Goal: Information Seeking & Learning: Find specific page/section

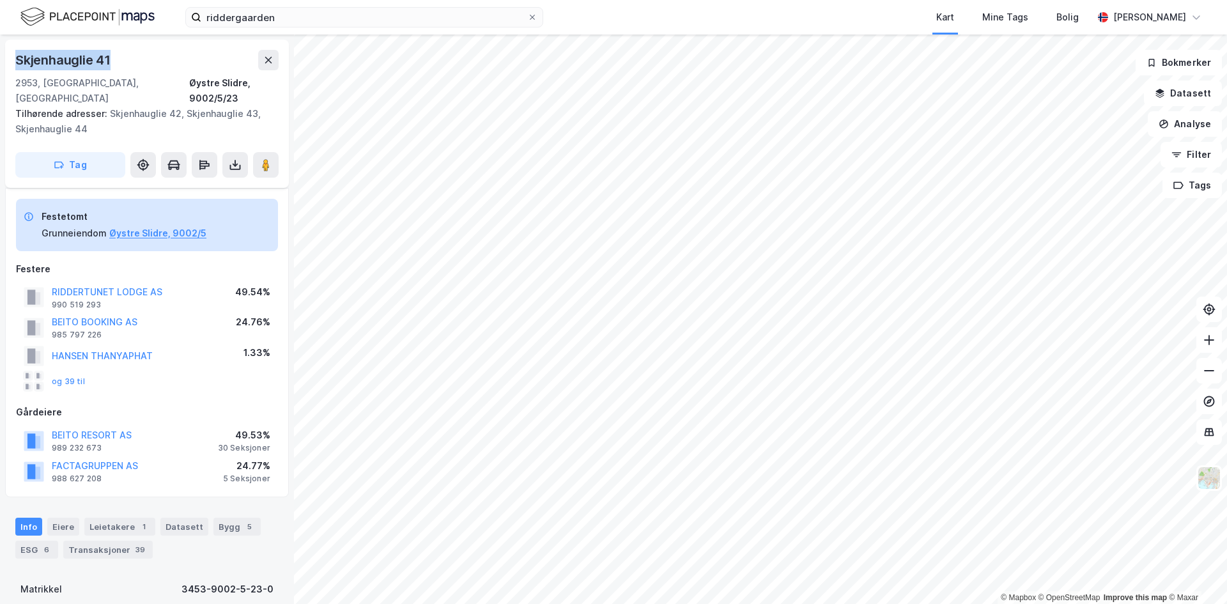
scroll to position [91, 0]
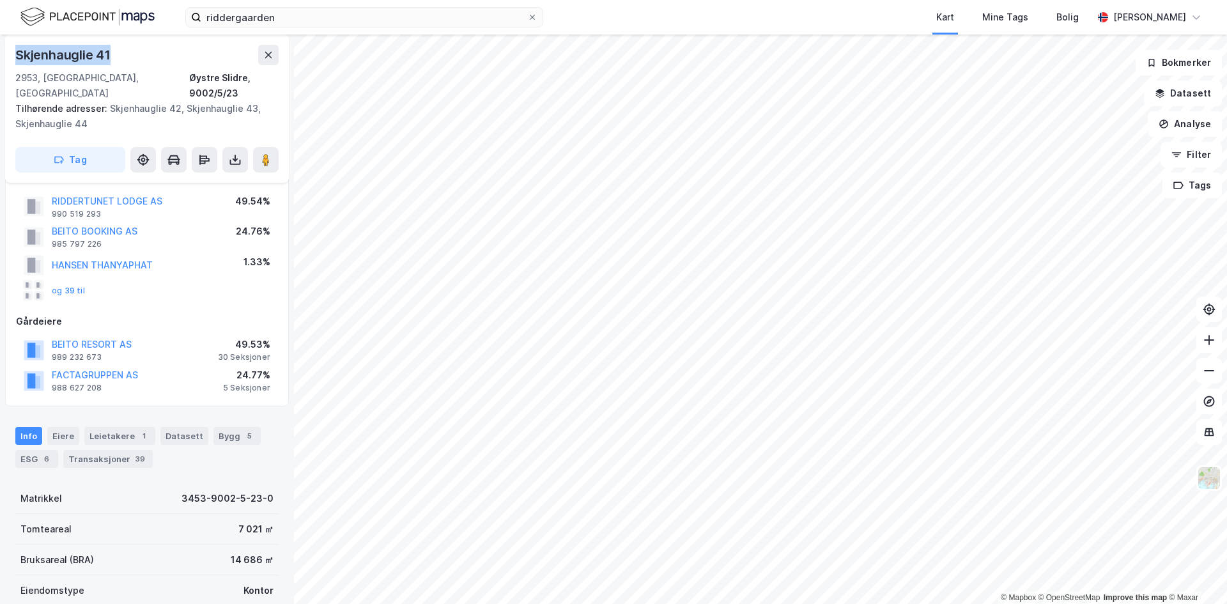
click at [350, 5] on div "riddergaarden Kart Mine Tags Bolig [PERSON_NAME]" at bounding box center [613, 17] width 1227 height 35
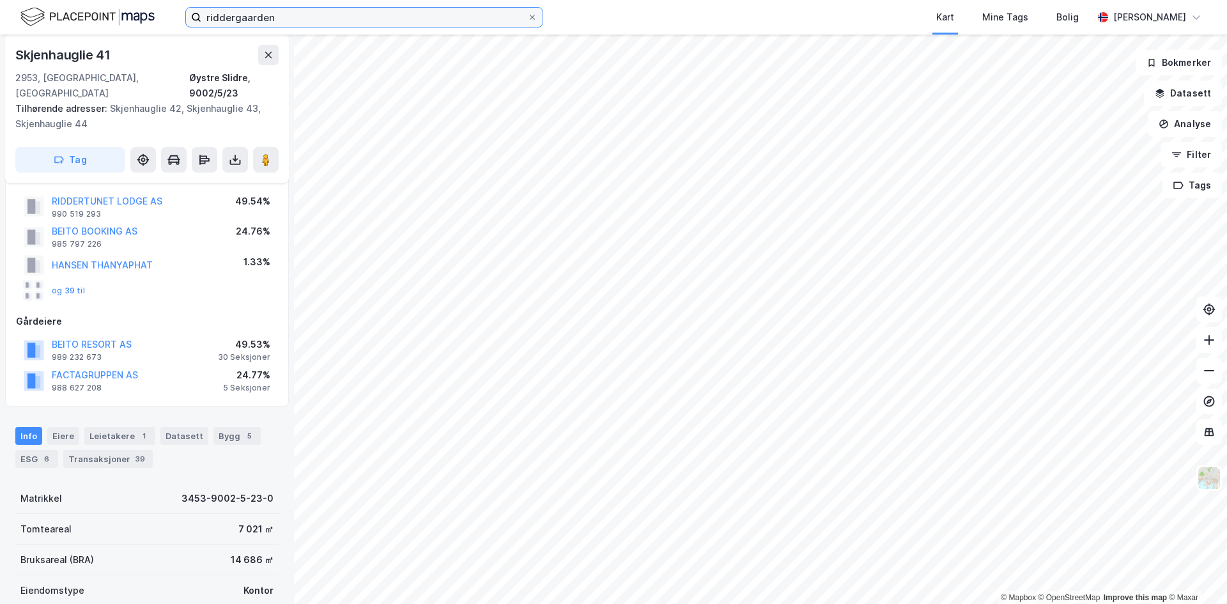
click at [346, 11] on input "riddergaarden" at bounding box center [364, 17] width 326 height 19
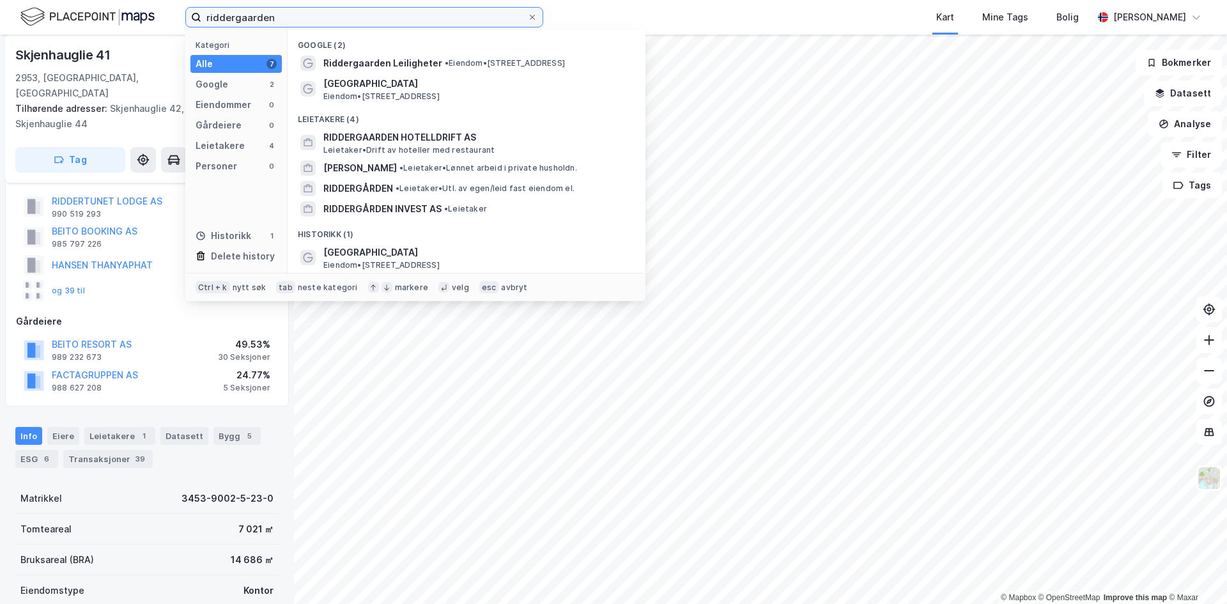
click at [346, 11] on input "riddergaarden" at bounding box center [364, 17] width 326 height 19
paste input "[STREET_ADDRESS]"
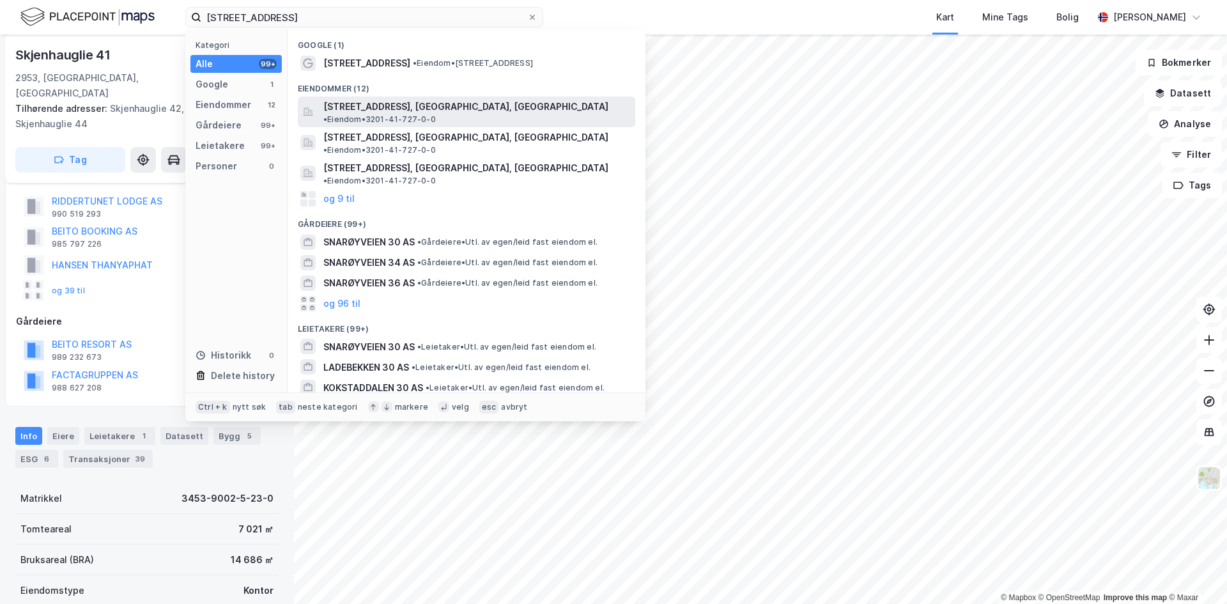
click at [371, 103] on span "[STREET_ADDRESS], [GEOGRAPHIC_DATA], [GEOGRAPHIC_DATA]" at bounding box center [465, 106] width 285 height 15
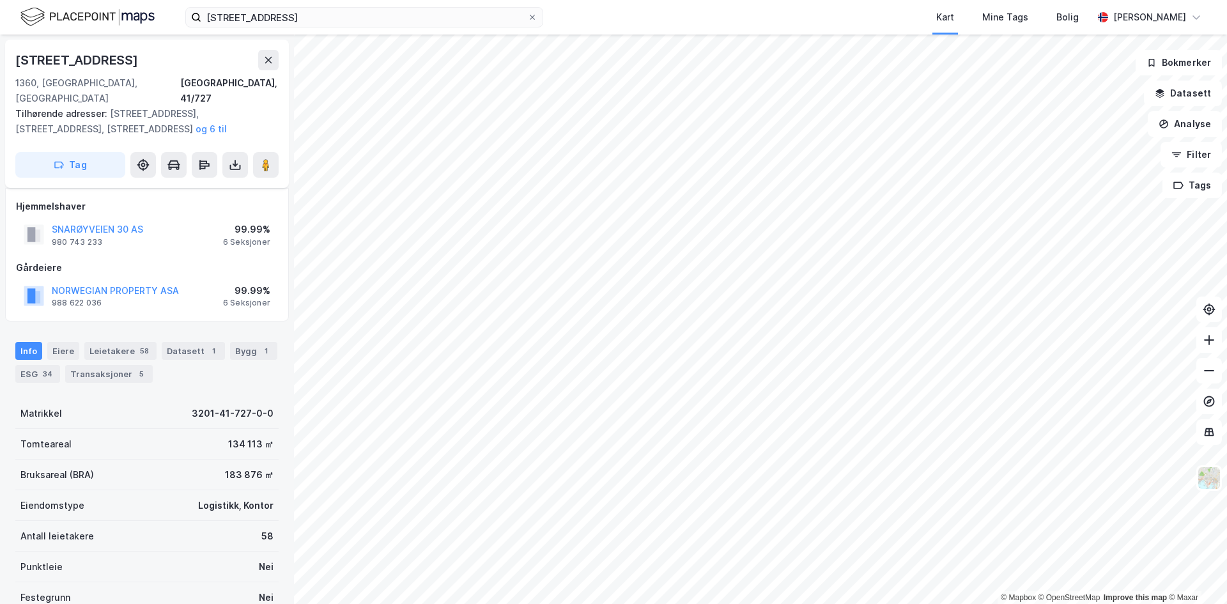
scroll to position [91, 0]
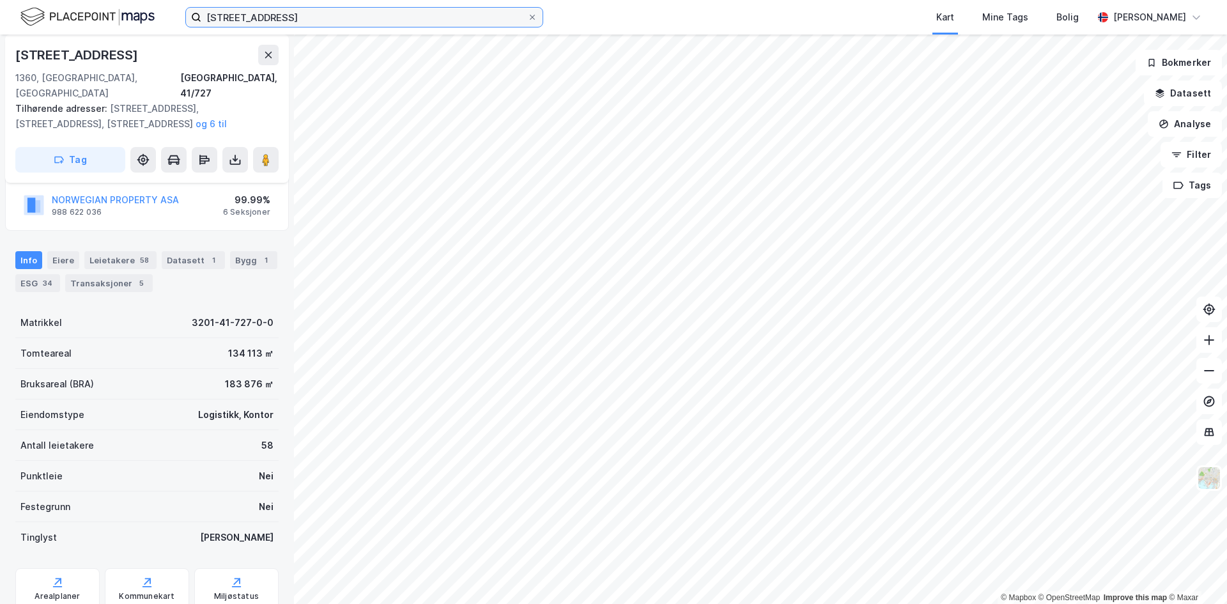
click at [288, 26] on input "[STREET_ADDRESS]" at bounding box center [364, 17] width 326 height 19
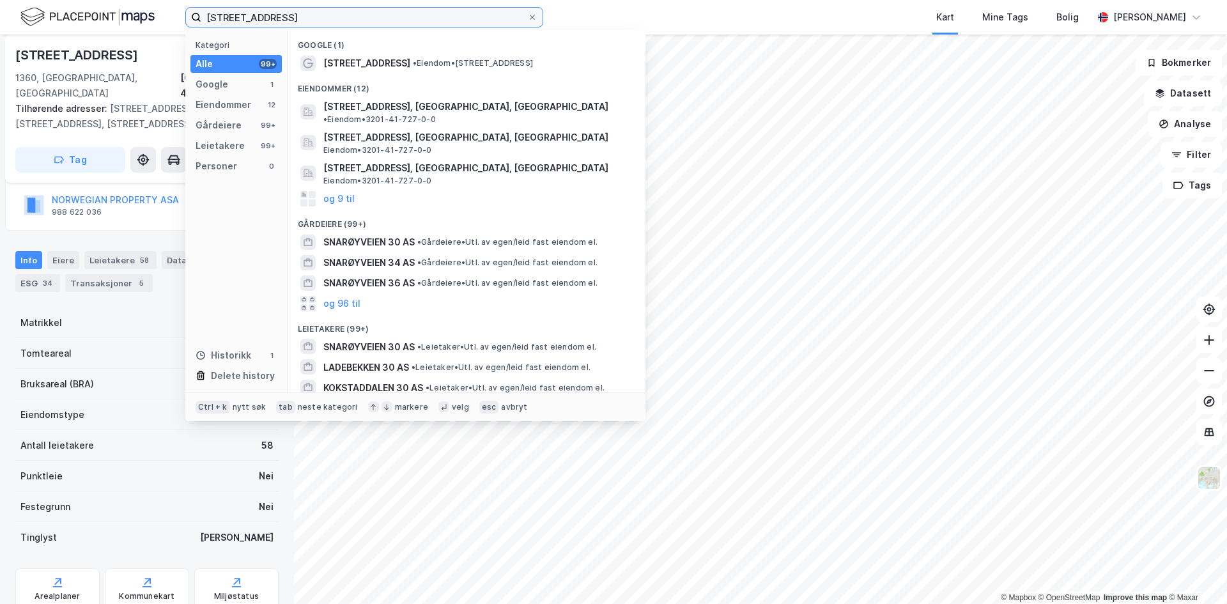
click at [288, 24] on input "[STREET_ADDRESS]" at bounding box center [364, 17] width 326 height 19
paste input "[STREET_ADDRESS]"
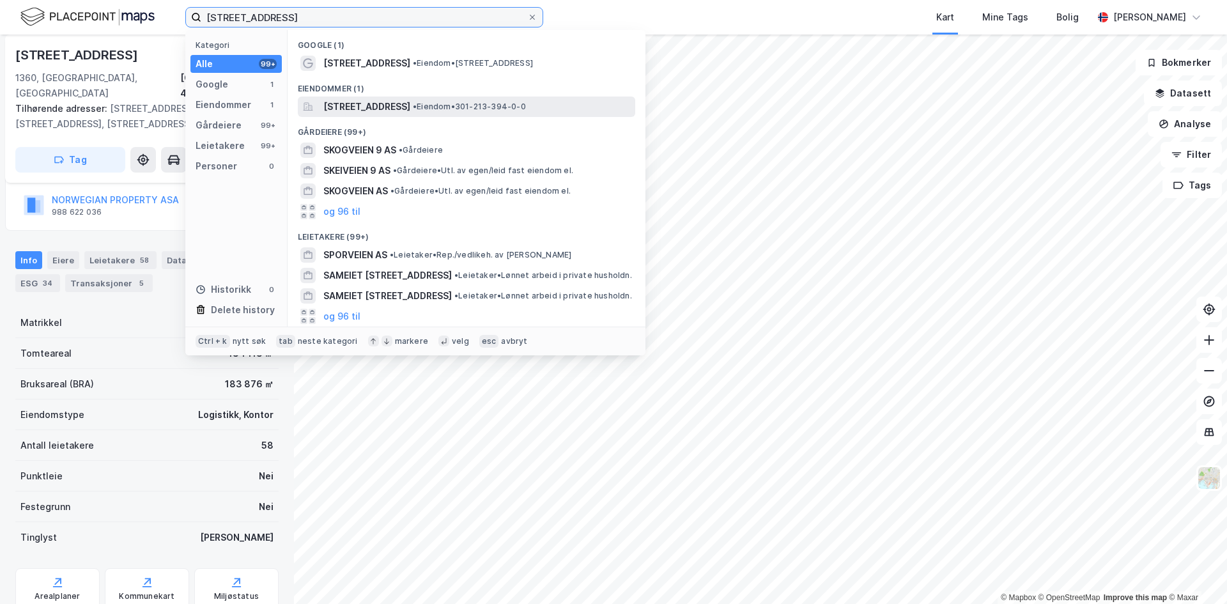
type input "[STREET_ADDRESS]"
click at [405, 113] on span "[STREET_ADDRESS]" at bounding box center [366, 106] width 87 height 15
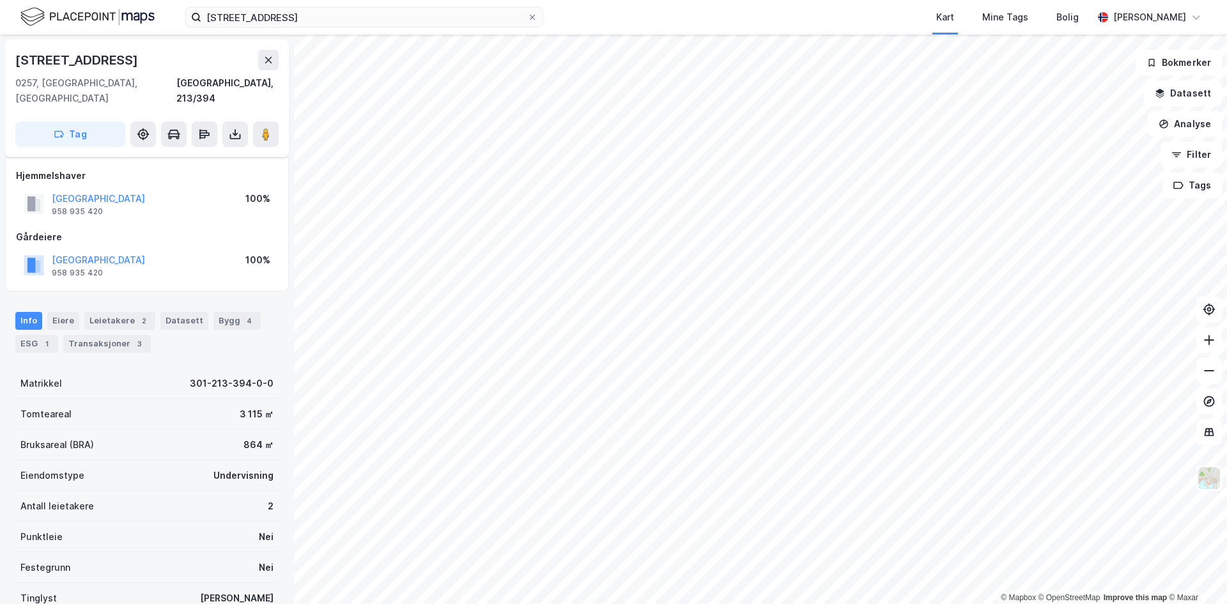
scroll to position [91, 0]
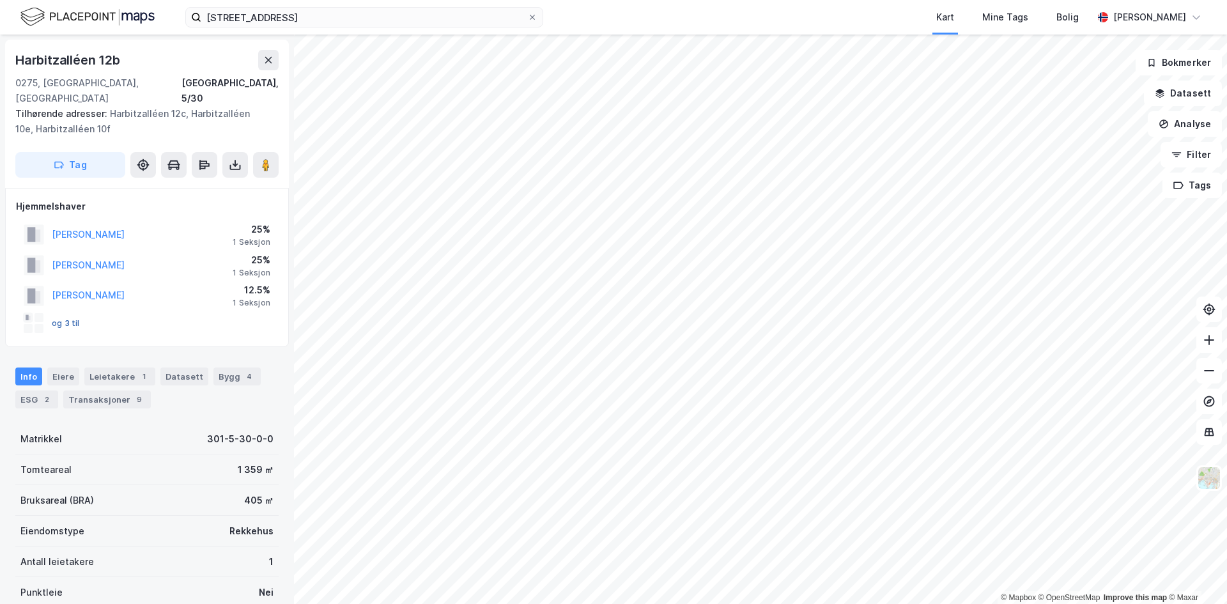
click at [0, 0] on button "og 3 til" at bounding box center [0, 0] width 0 height 0
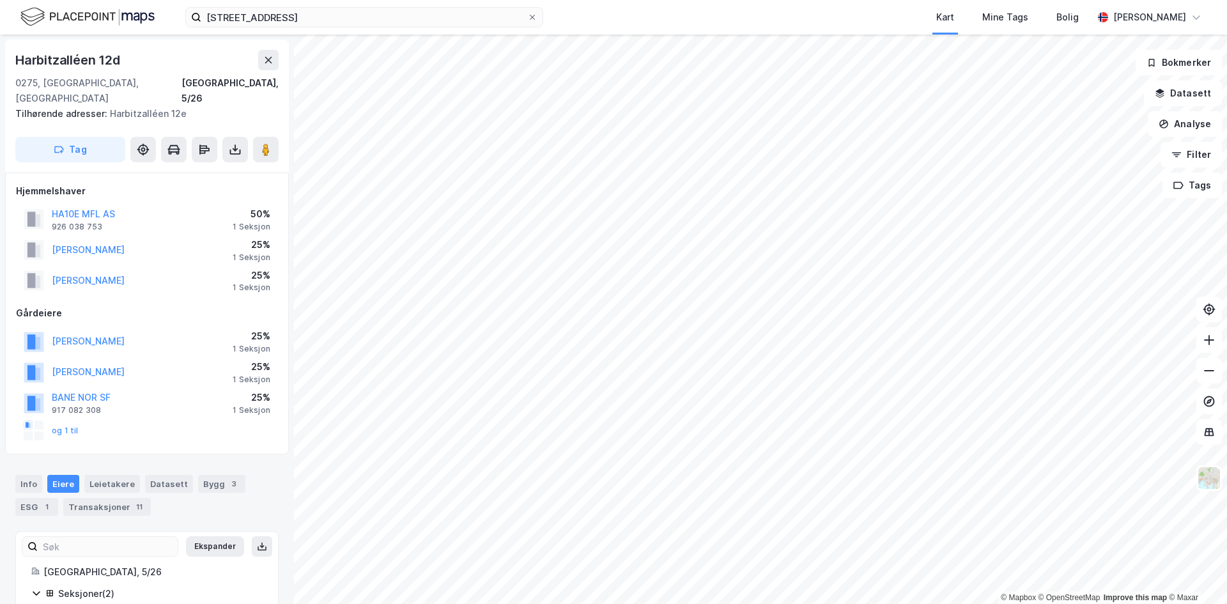
scroll to position [3, 0]
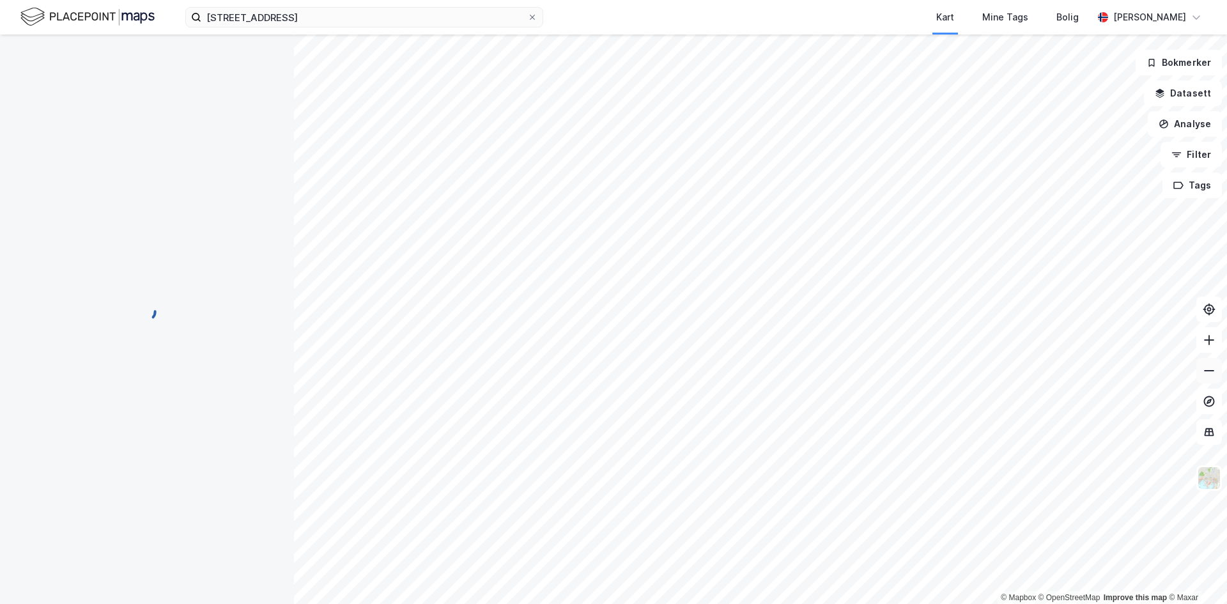
scroll to position [3, 0]
